Goal: Information Seeking & Learning: Learn about a topic

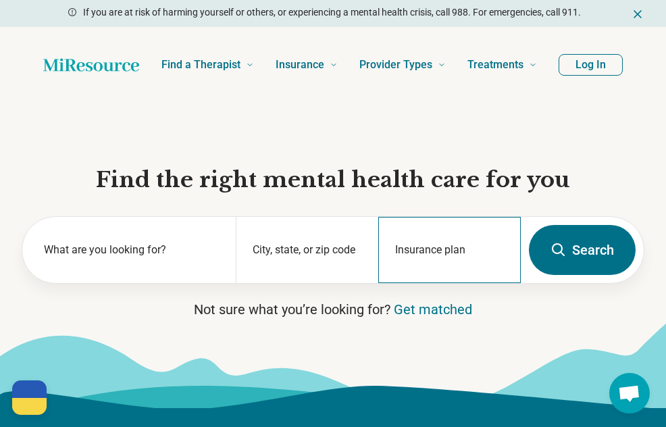
click at [424, 249] on div "Insurance plan" at bounding box center [449, 250] width 143 height 66
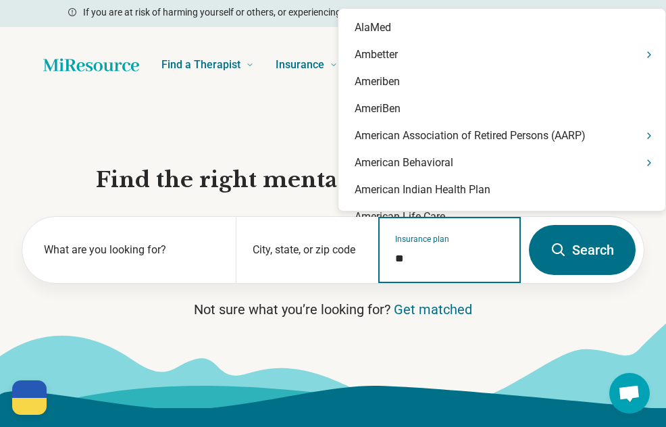
type input "*"
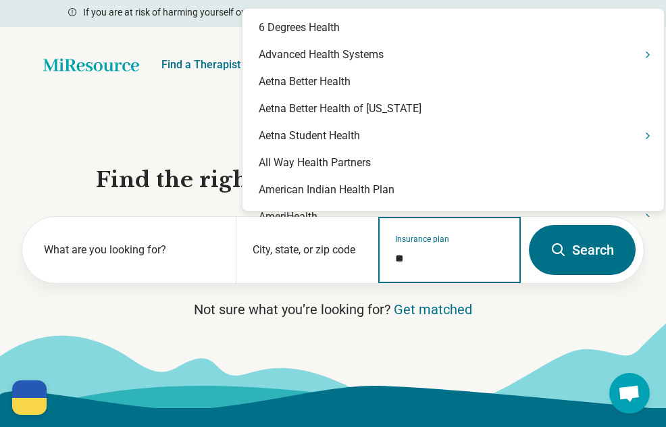
type input "*"
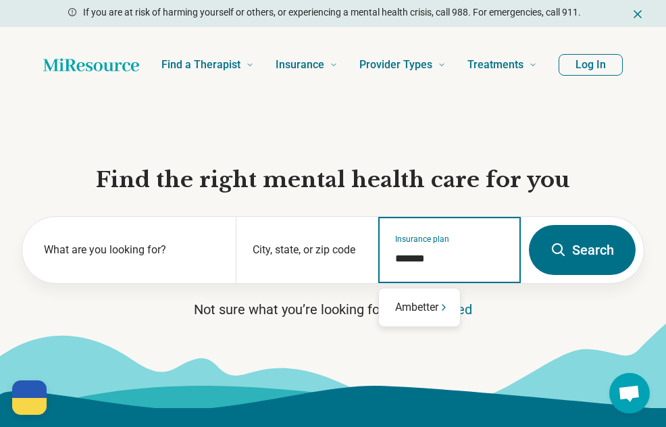
type input "********"
click at [411, 310] on div "Ambetter" at bounding box center [419, 307] width 81 height 27
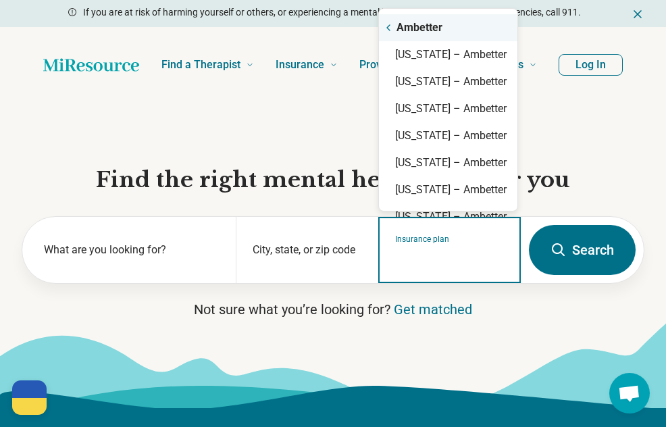
click at [401, 30] on div "Ambetter" at bounding box center [448, 27] width 138 height 27
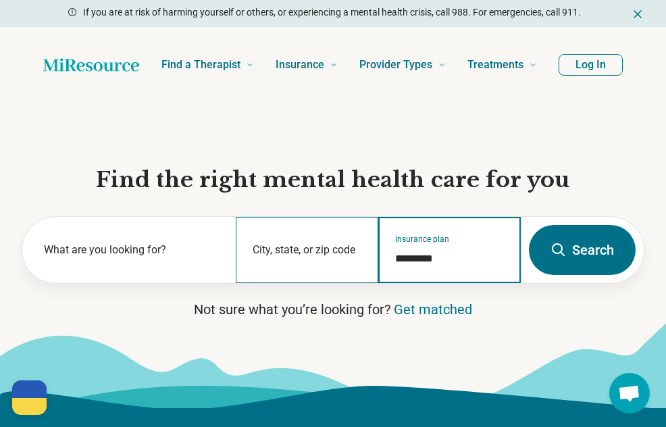
type input "*********"
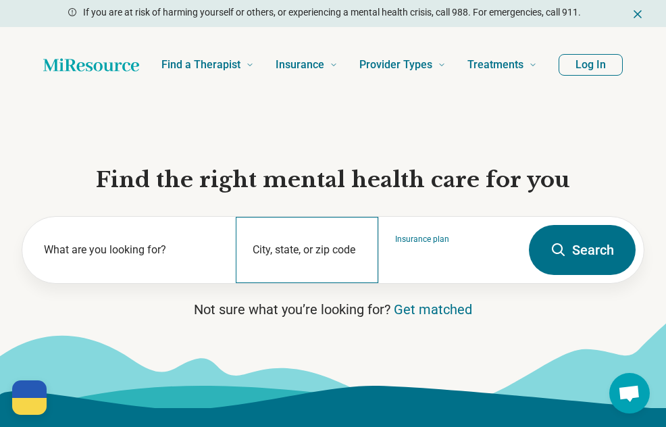
click at [293, 242] on div "City, state, or zip code" at bounding box center [307, 250] width 143 height 66
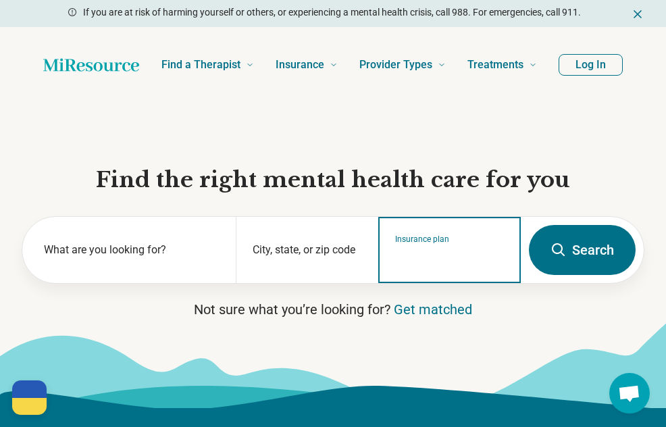
click at [438, 255] on input "Insurance plan" at bounding box center [449, 259] width 109 height 16
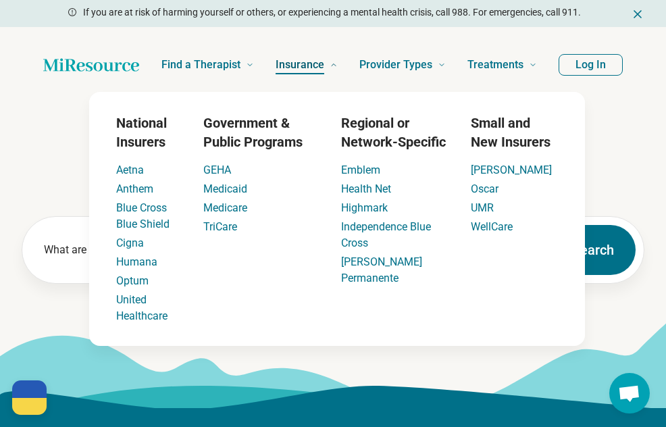
click at [324, 70] on span "Insurance" at bounding box center [300, 64] width 49 height 19
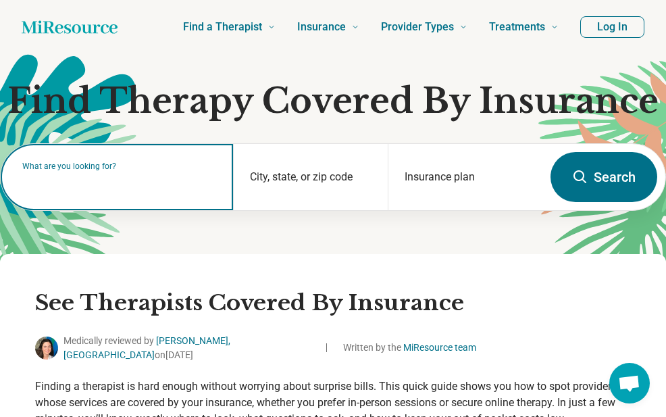
click at [72, 195] on div "What are you looking for?" at bounding box center [117, 177] width 232 height 66
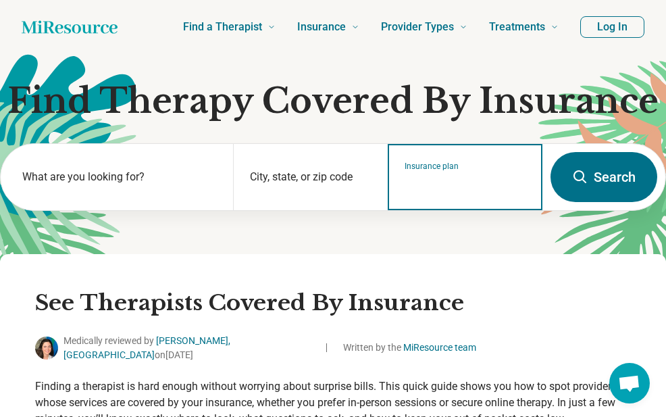
click at [458, 184] on input "Insurance plan" at bounding box center [466, 186] width 122 height 16
type input "******"
click at [434, 227] on div "Ambetter" at bounding box center [430, 235] width 81 height 27
click at [436, 184] on input "Insurance plan" at bounding box center [466, 186] width 122 height 16
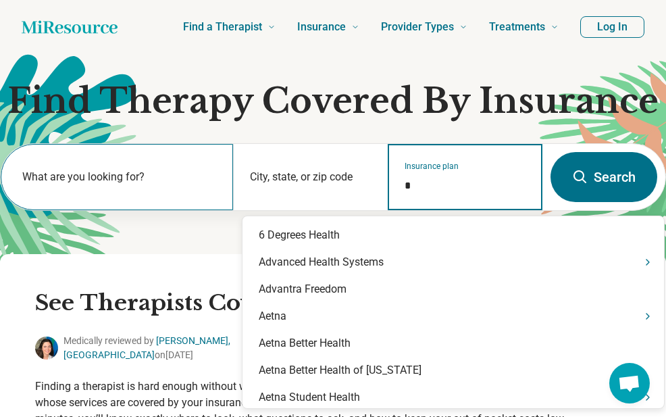
type input "*"
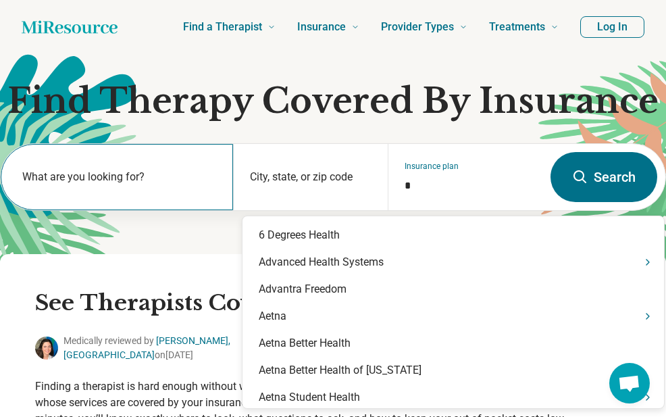
click at [151, 158] on div "What are you looking for?" at bounding box center [117, 177] width 232 height 66
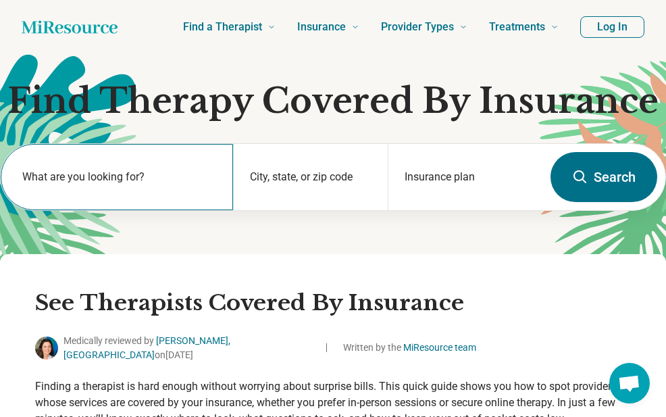
click at [230, 173] on div "What are you looking for?" at bounding box center [117, 177] width 232 height 66
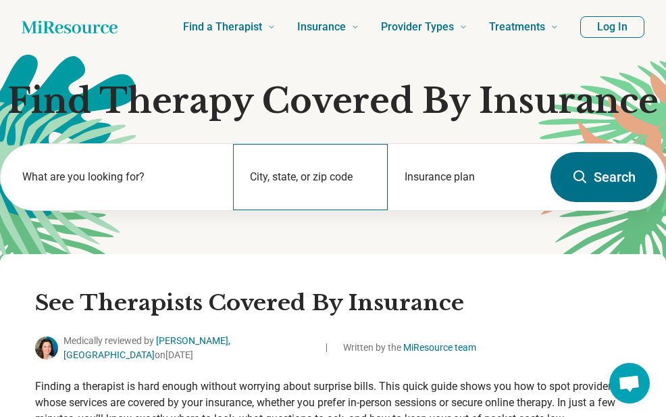
click at [260, 174] on div "City, state, or zip code" at bounding box center [310, 177] width 155 height 66
